Goal: Task Accomplishment & Management: Complete application form

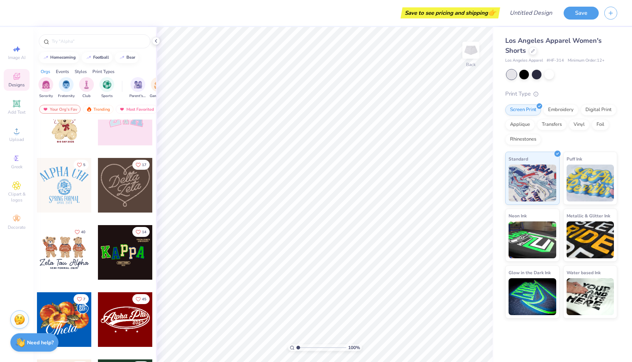
scroll to position [197, 0]
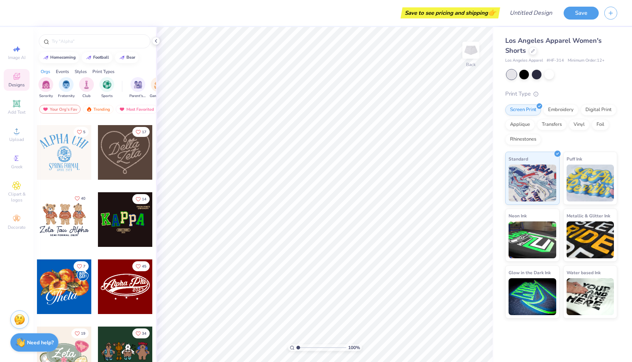
click at [78, 198] on icon "Like" at bounding box center [77, 198] width 5 height 5
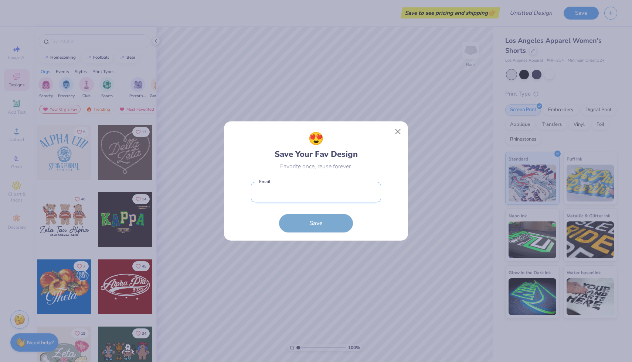
click at [296, 190] on input "email" at bounding box center [316, 192] width 130 height 20
type input "[EMAIL_ADDRESS][DOMAIN_NAME]"
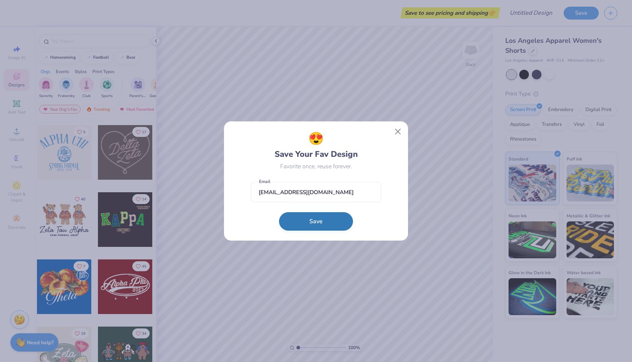
click at [323, 219] on button "Save" at bounding box center [316, 221] width 74 height 18
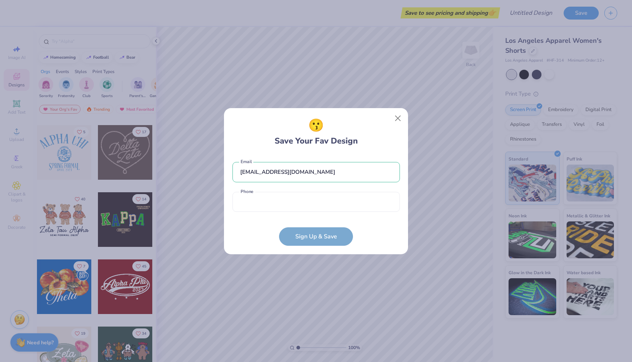
click at [305, 214] on div "[EMAIL_ADDRESS][DOMAIN_NAME] Email Phone is a required field Phone" at bounding box center [315, 185] width 167 height 61
click at [306, 203] on input "tel" at bounding box center [315, 202] width 167 height 20
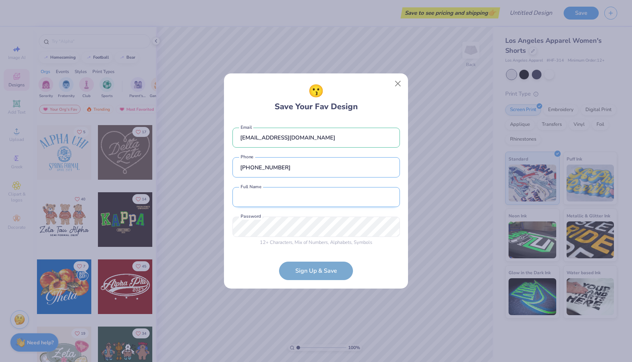
type input "[PHONE_NUMBER]"
click at [300, 200] on input "text" at bounding box center [315, 197] width 167 height 20
type input "[PERSON_NAME]"
type input "[PHONE_NUMBER]"
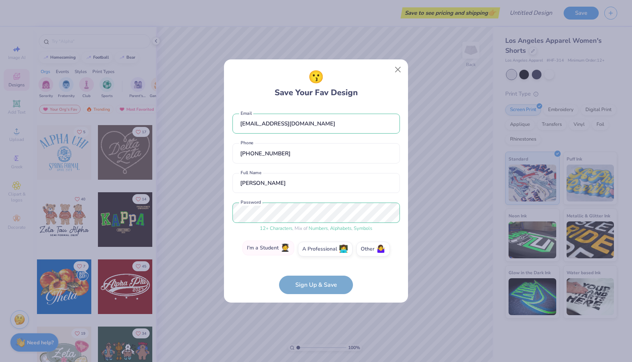
click at [263, 249] on label "I'm a Student 🧑‍🎓" at bounding box center [268, 248] width 52 height 15
click at [314, 249] on input "I'm a Student 🧑‍🎓" at bounding box center [316, 251] width 5 height 5
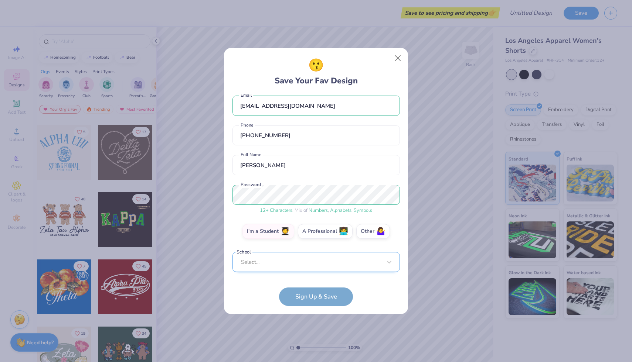
click at [288, 267] on div "Select..." at bounding box center [315, 262] width 167 height 20
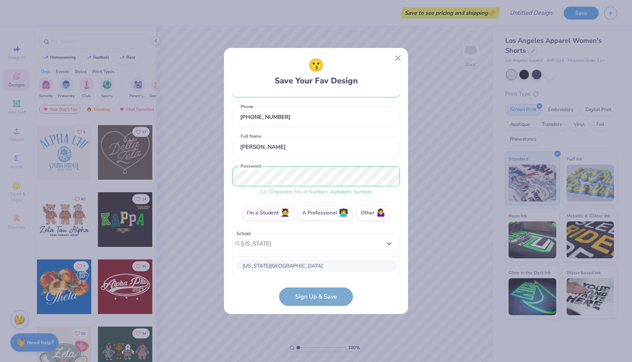
scroll to position [117, 0]
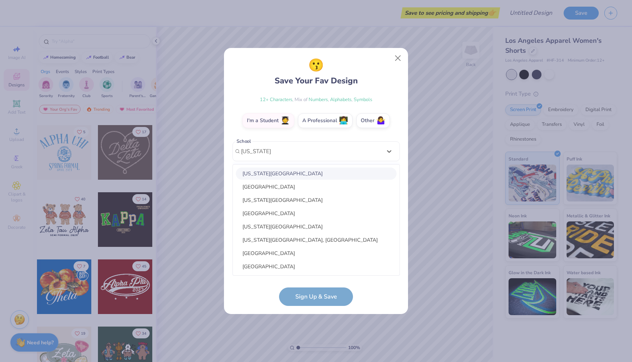
click at [280, 175] on div "[US_STATE][GEOGRAPHIC_DATA]" at bounding box center [316, 174] width 161 height 12
type input "[US_STATE] State"
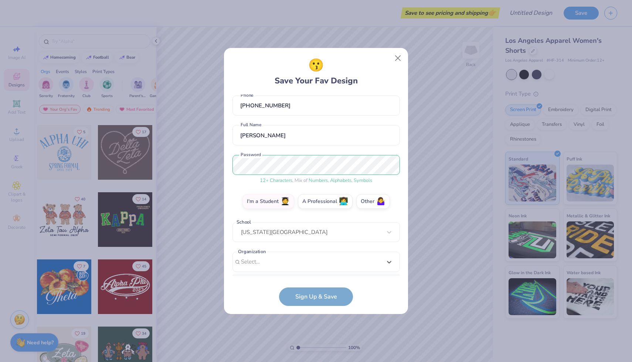
scroll to position [147, 0]
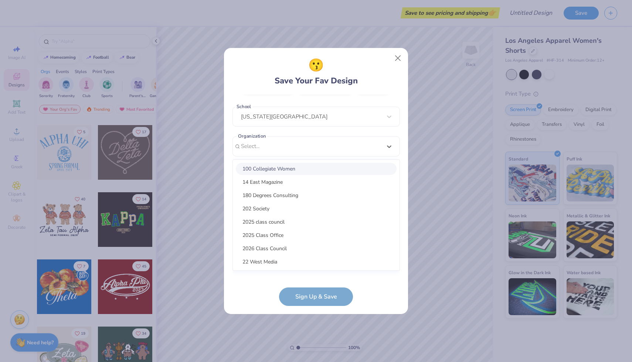
click at [315, 271] on div "option focused, 1 of 15. 15 results available. Use Up and Down to choose option…" at bounding box center [315, 203] width 167 height 135
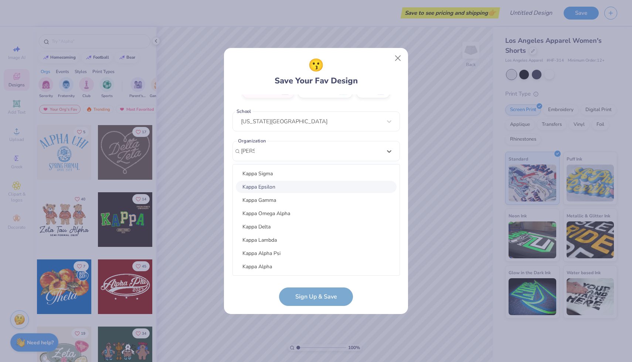
scroll to position [1, 0]
click at [295, 227] on div "Kappa Delta" at bounding box center [316, 226] width 161 height 12
type input "[PERSON_NAME]"
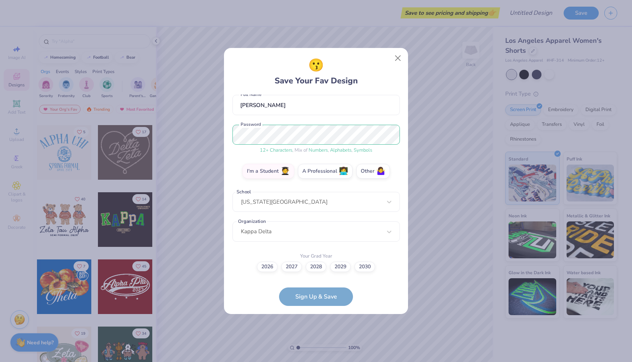
scroll to position [66, 0]
click at [342, 265] on label "2029" at bounding box center [340, 266] width 21 height 10
click at [318, 331] on input "2029" at bounding box center [316, 333] width 5 height 5
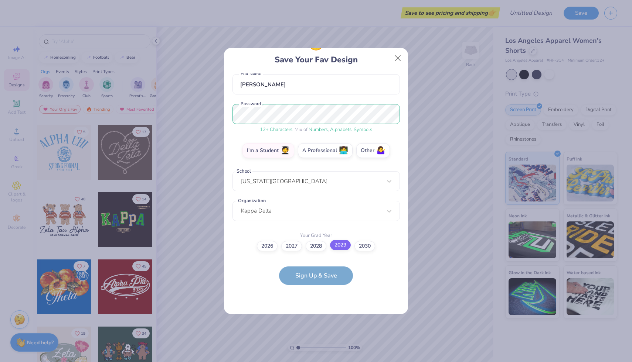
scroll to position [0, 0]
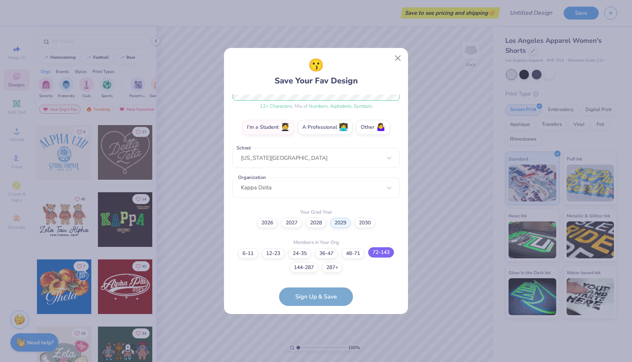
click at [378, 258] on div "6-11 12-23 [PHONE_NUMBER] [PHONE_NUMBER] [PHONE_NUMBER]+" at bounding box center [315, 261] width 167 height 24
click at [376, 256] on label "72-143" at bounding box center [381, 253] width 26 height 10
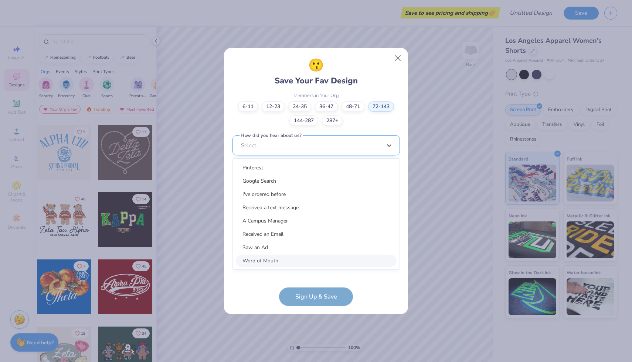
scroll to position [251, 0]
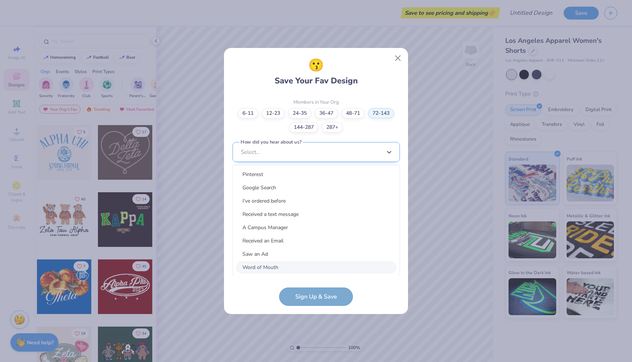
click at [364, 263] on div "option Word of Mouth focused, 8 of 15. 15 results available. Use Up and Down to…" at bounding box center [315, 209] width 167 height 135
drag, startPoint x: 326, startPoint y: 181, endPoint x: 328, endPoint y: 190, distance: 9.4
click at [328, 190] on div "Pinterest Google Search I've ordered before Received a text message A Campus Ma…" at bounding box center [316, 221] width 167 height 111
click at [328, 190] on div "Google Search" at bounding box center [316, 188] width 161 height 12
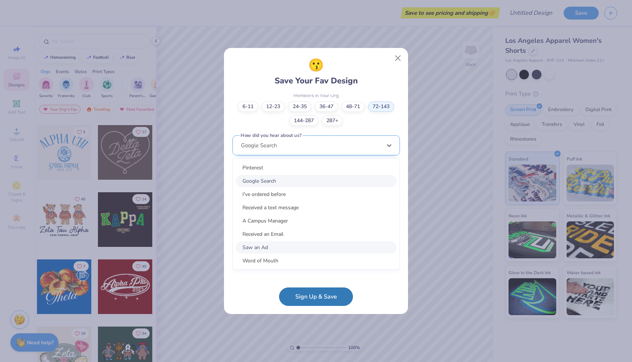
click at [335, 259] on div "option Saw an Ad focused, 7 of 15. 15 results available. Use Up and Down to cho…" at bounding box center [315, 203] width 167 height 135
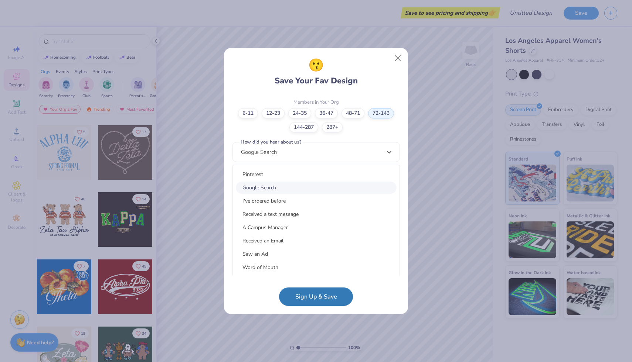
click at [335, 185] on div "Google Search" at bounding box center [316, 188] width 161 height 12
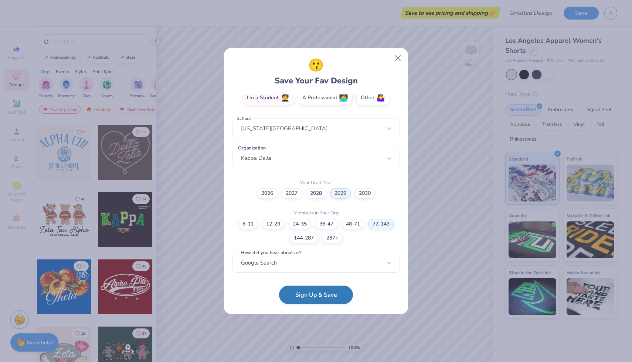
click at [330, 298] on button "Sign Up & Save" at bounding box center [316, 295] width 74 height 18
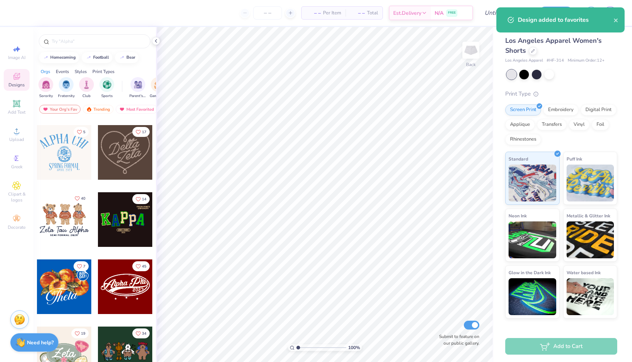
click at [81, 198] on button "40" at bounding box center [79, 199] width 17 height 10
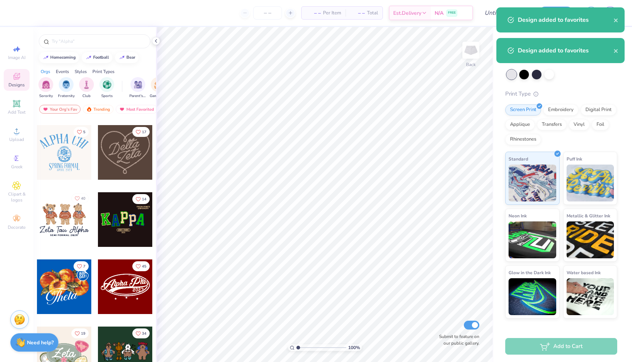
scroll to position [0, 0]
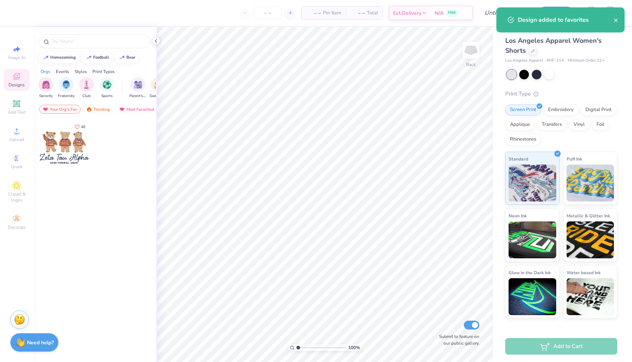
click at [24, 83] on span "Designs" at bounding box center [16, 85] width 16 height 6
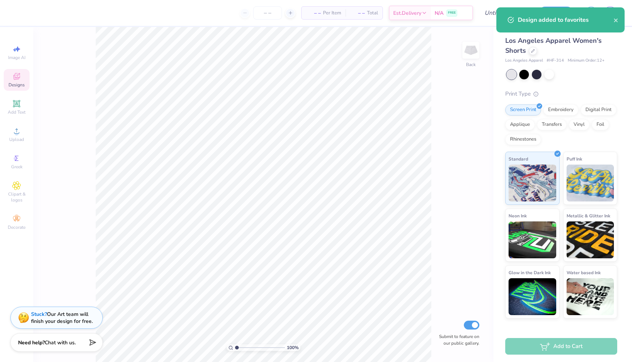
click at [23, 78] on div "Designs" at bounding box center [17, 80] width 26 height 22
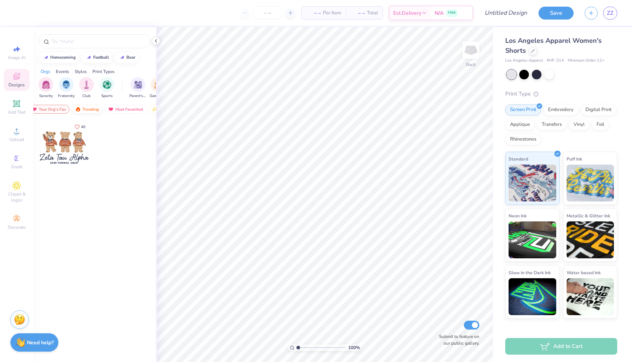
scroll to position [0, 16]
click at [86, 110] on div "Trending" at bounding box center [82, 109] width 31 height 9
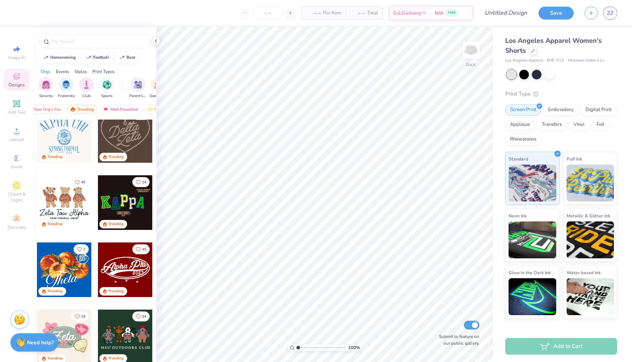
scroll to position [214, 0]
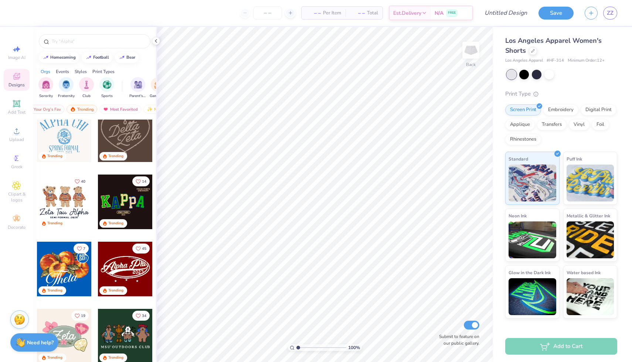
click at [133, 206] on div at bounding box center [125, 202] width 55 height 55
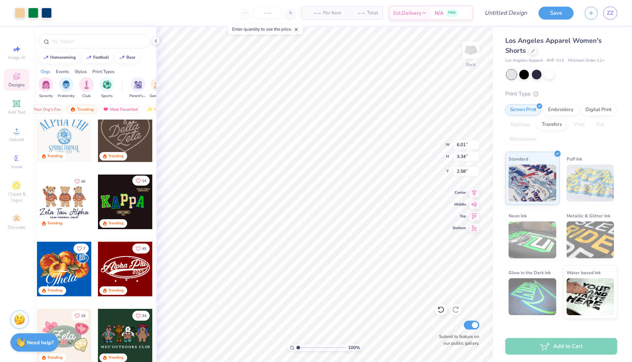
click at [140, 183] on button "14" at bounding box center [140, 181] width 17 height 10
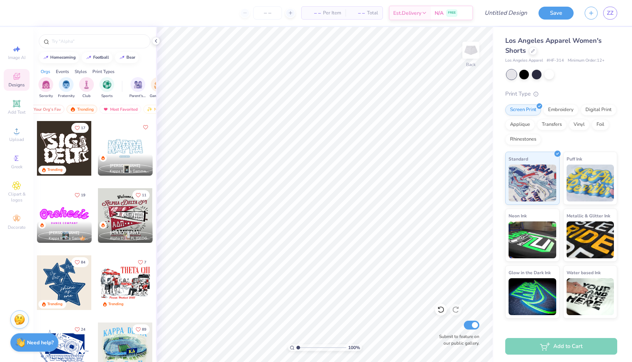
scroll to position [475, 0]
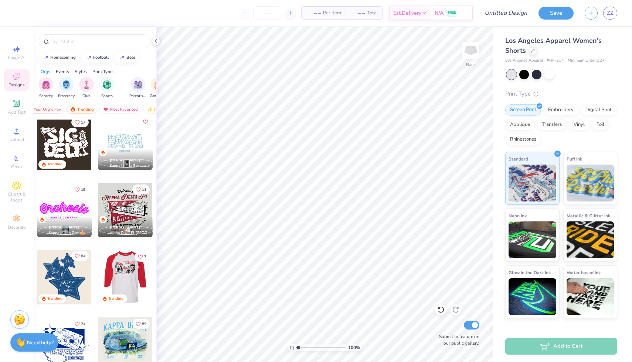
click at [79, 258] on icon "Like" at bounding box center [77, 256] width 5 height 5
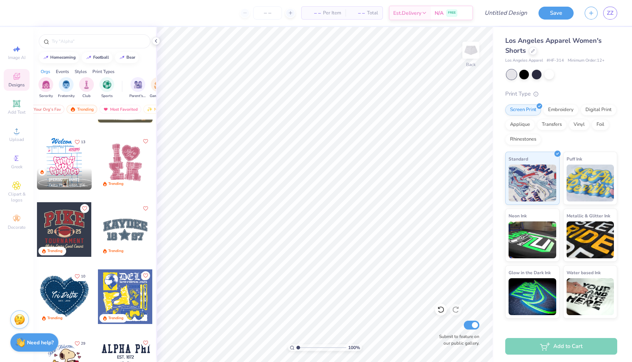
scroll to position [1732, 0]
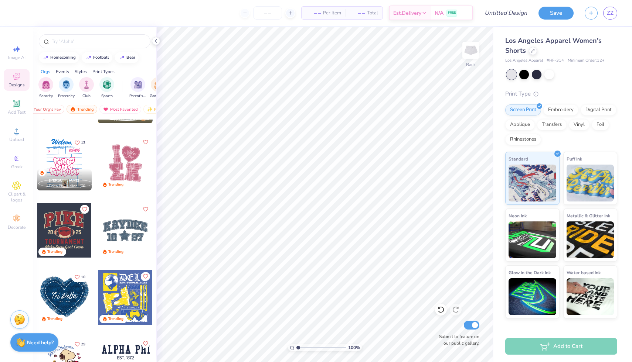
click at [123, 164] on div at bounding box center [125, 163] width 55 height 55
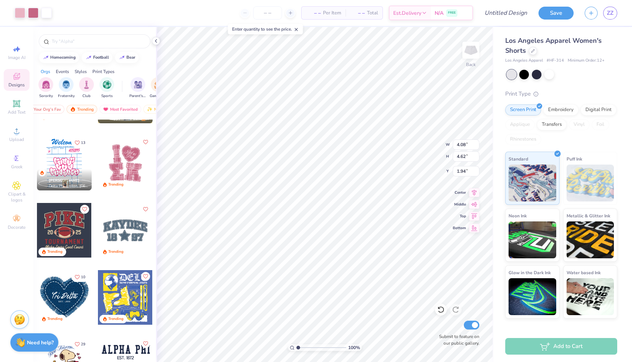
type input "4.74"
type input "5.40"
type input "1.55"
type input "2.53"
type input "2.66"
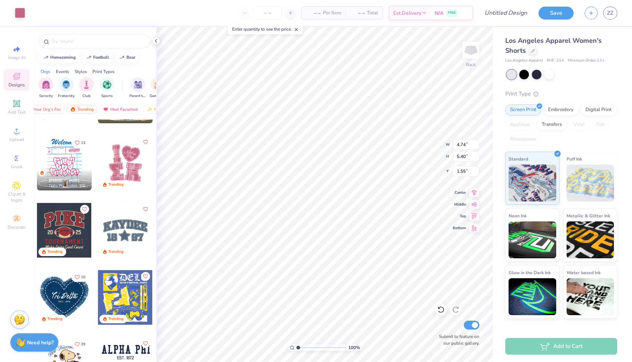
type input "4.21"
type input "2.11"
type input "2.48"
type input "3.58"
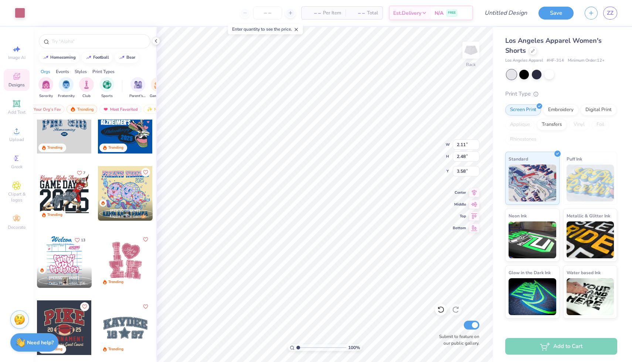
scroll to position [1575, 0]
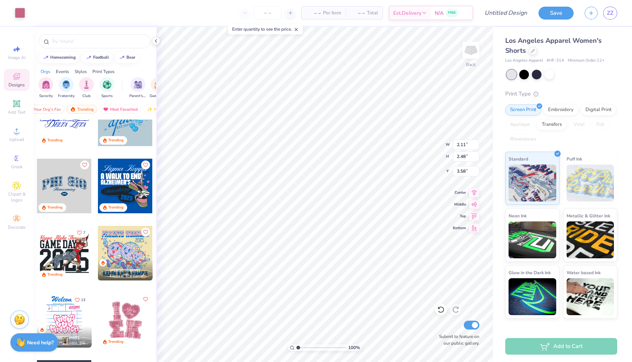
type input "2.49"
type input "2.68"
type input "4.21"
type input "1.50"
type input "2.37"
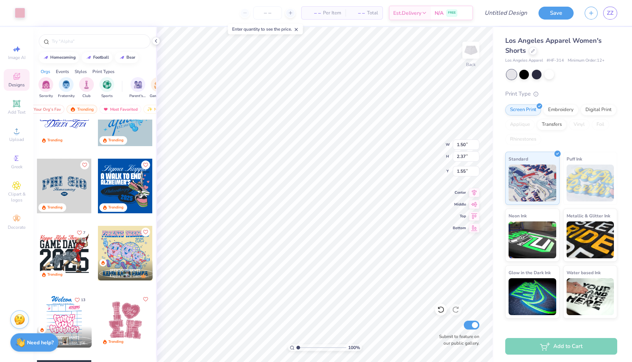
type input "1.62"
click at [441, 311] on icon at bounding box center [440, 309] width 7 height 7
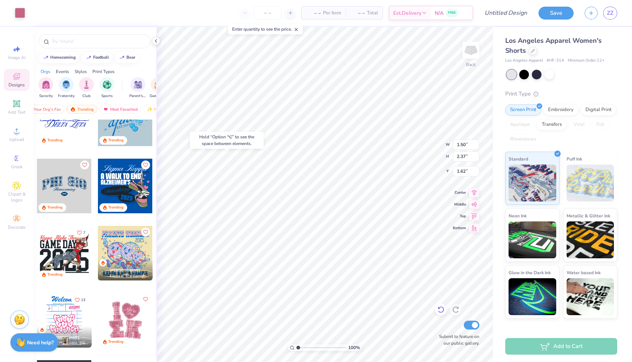
click at [441, 311] on icon at bounding box center [440, 309] width 7 height 7
type input "4.08"
type input "4.62"
type input "1.94"
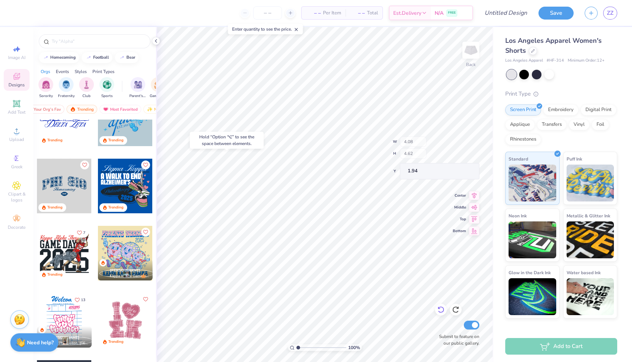
click at [441, 311] on icon at bounding box center [440, 309] width 7 height 7
type input "6.01"
type input "3.34"
type input "2.58"
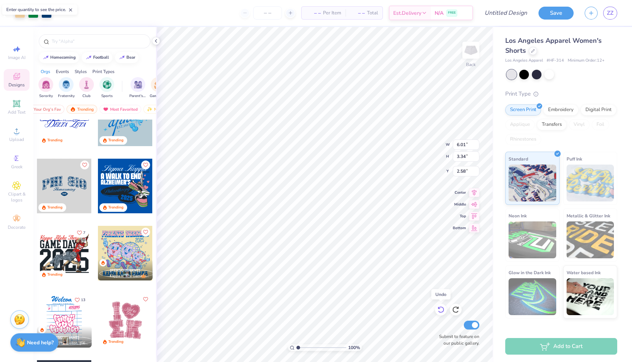
click at [441, 311] on icon at bounding box center [440, 309] width 7 height 7
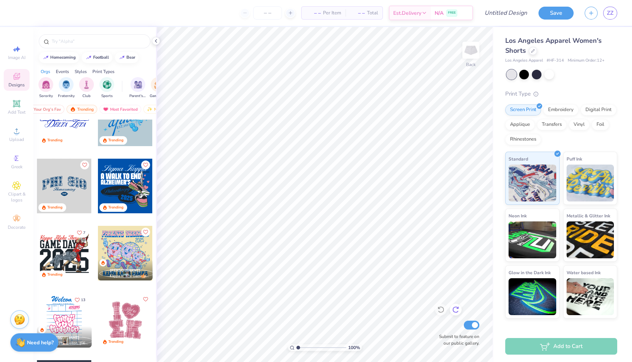
click at [459, 313] on icon at bounding box center [455, 309] width 7 height 7
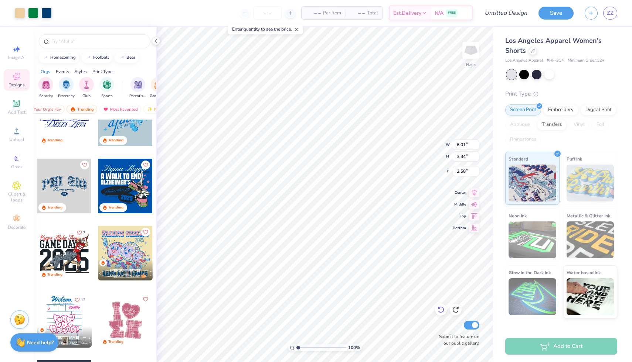
click at [439, 310] on icon at bounding box center [440, 309] width 7 height 7
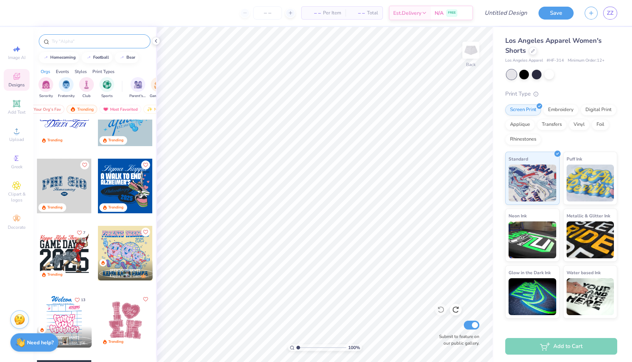
click at [76, 42] on input "text" at bounding box center [98, 41] width 95 height 7
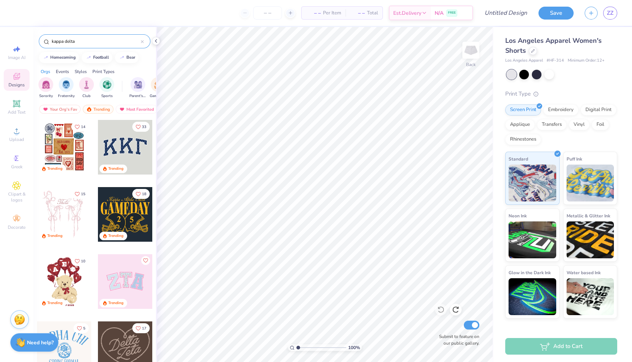
type input "kappa delta"
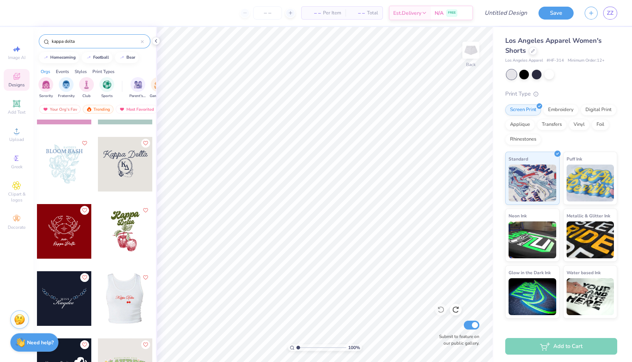
scroll to position [994, 0]
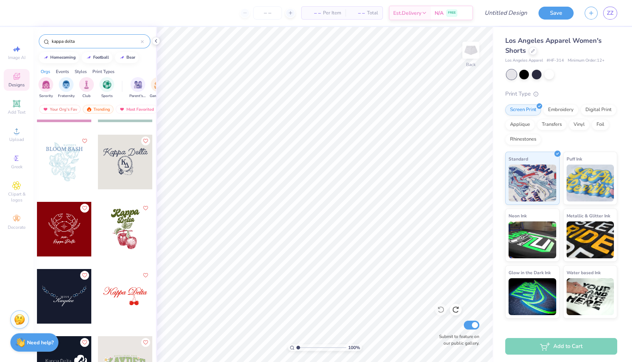
click at [126, 304] on div at bounding box center [125, 296] width 55 height 55
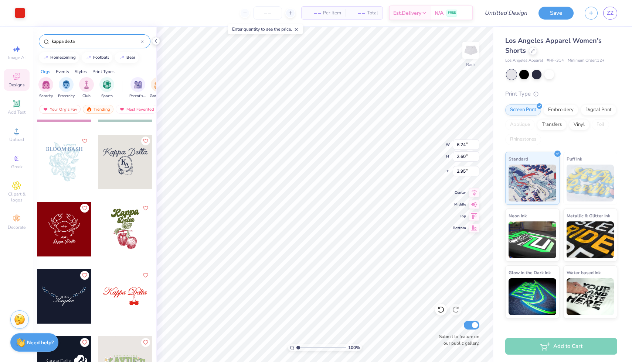
type input "4.25"
type input "5.48"
type input "3.48"
type input "3.43"
type input "4.85"
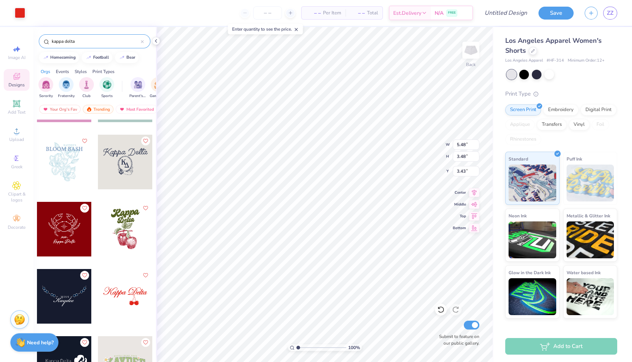
type input "3.08"
type input "3.87"
